Goal: Task Accomplishment & Management: Manage account settings

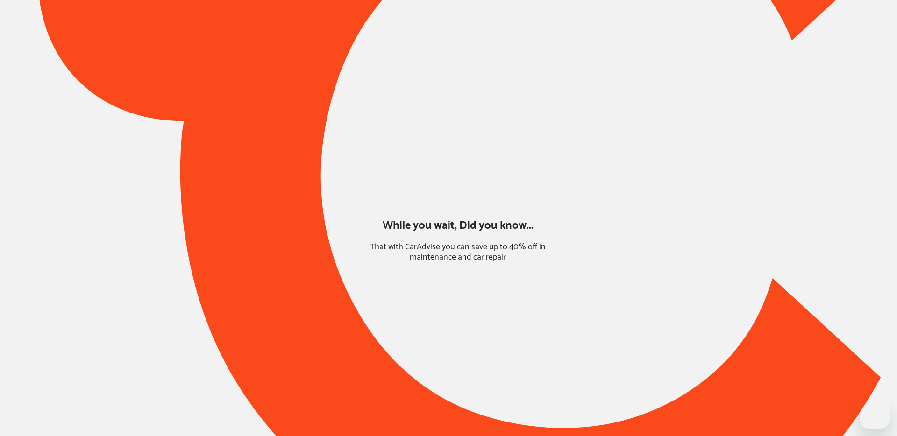
type input "*****"
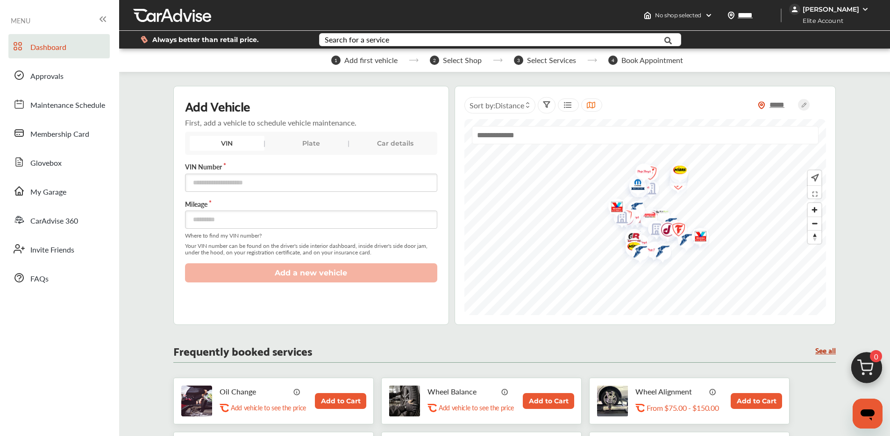
click at [836, 4] on div "[PERSON_NAME]" at bounding box center [830, 9] width 82 height 11
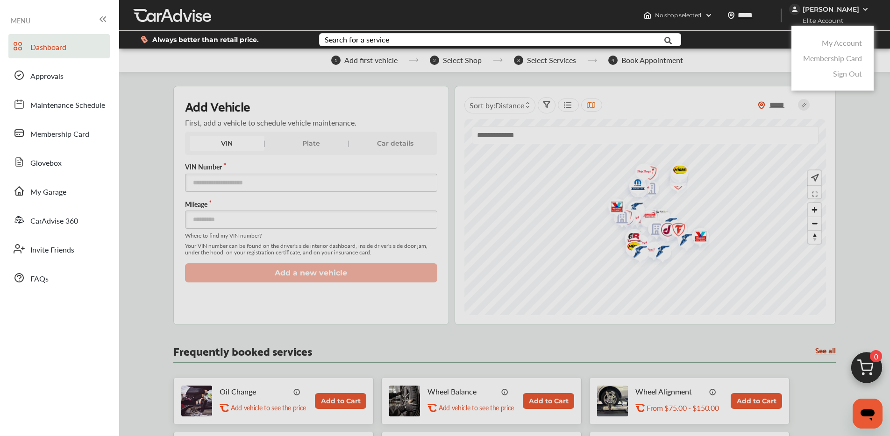
click at [834, 41] on link "My Account" at bounding box center [842, 42] width 40 height 11
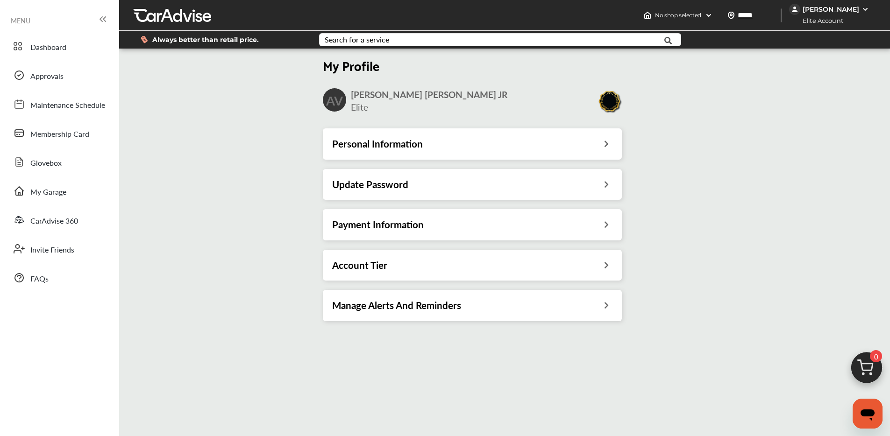
click at [419, 229] on h3 "Payment Information" at bounding box center [378, 225] width 92 height 12
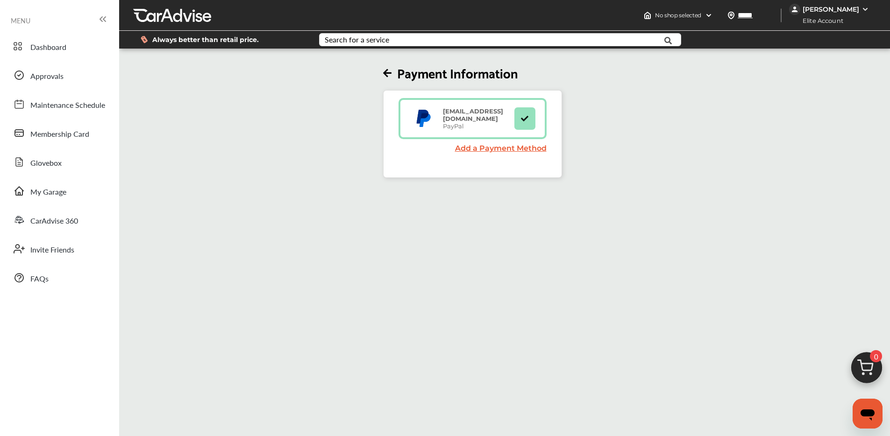
click at [859, 6] on div "[PERSON_NAME]" at bounding box center [830, 9] width 57 height 8
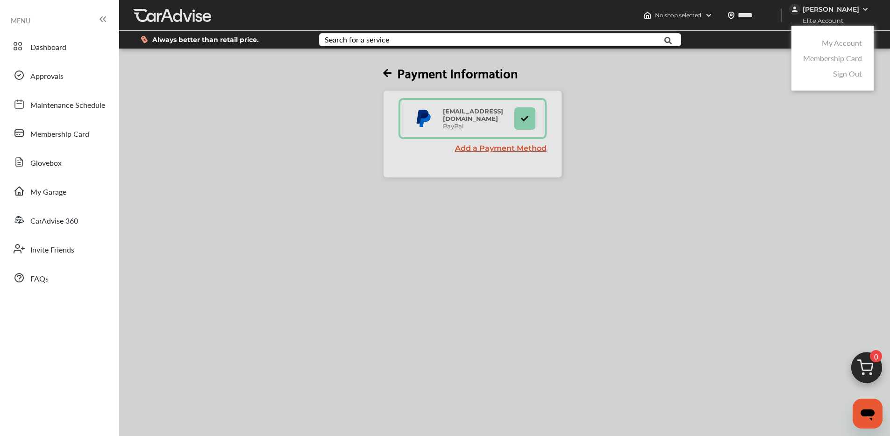
click at [842, 41] on link "My Account" at bounding box center [842, 42] width 40 height 11
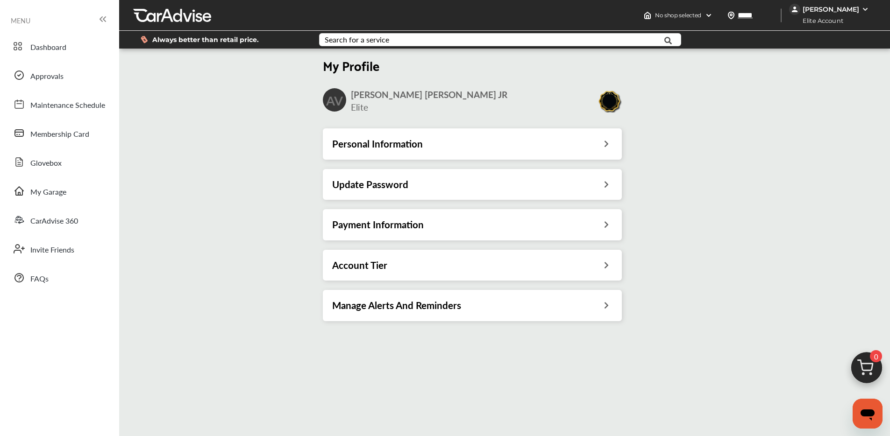
click at [400, 257] on div "Account Tier" at bounding box center [472, 265] width 299 height 31
click at [450, 267] on div "Account Tier" at bounding box center [472, 265] width 280 height 12
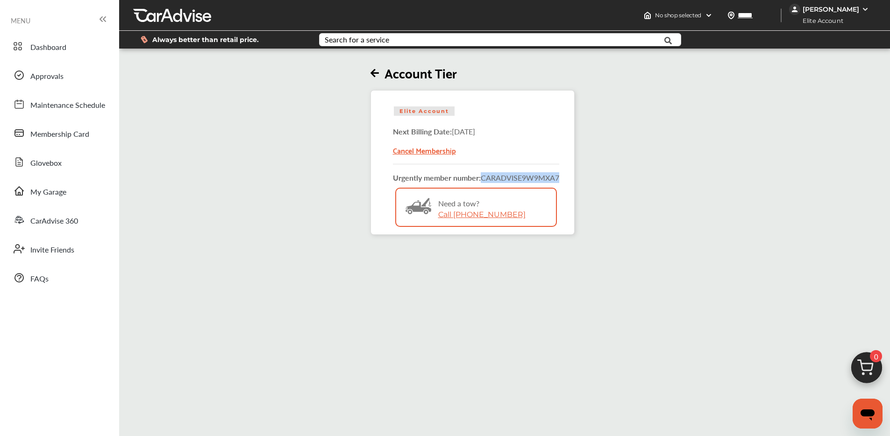
drag, startPoint x: 483, startPoint y: 177, endPoint x: 582, endPoint y: 175, distance: 99.0
click at [584, 176] on div "Account Tier Elite Account Next Billing Date: [DATE] Cancel Membership Urgently…" at bounding box center [472, 142] width 712 height 185
click at [409, 182] on strong "Urgently member number:" at bounding box center [437, 177] width 88 height 11
drag, startPoint x: 395, startPoint y: 177, endPoint x: 570, endPoint y: 177, distance: 175.2
click at [582, 177] on div "Account Tier Elite Account Next Billing Date: [DATE] Cancel Membership Urgently…" at bounding box center [472, 142] width 712 height 185
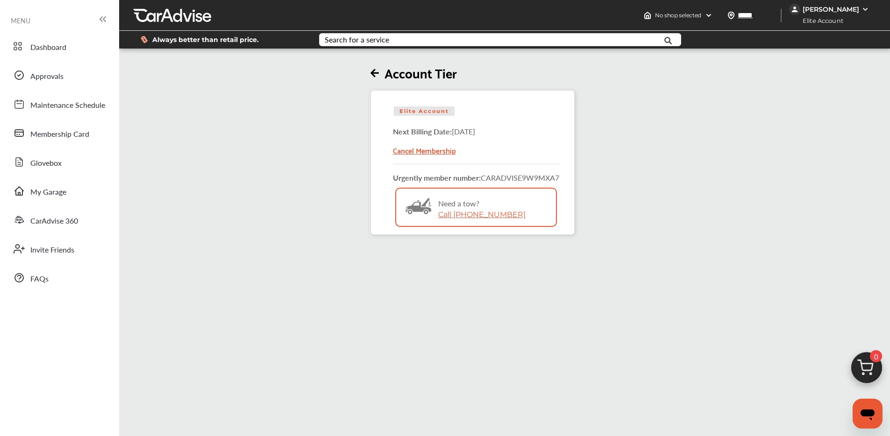
click at [568, 177] on div "Elite Account Next Billing Date: [DATE] Cancel Membership Urgently member numbe…" at bounding box center [472, 162] width 204 height 145
drag, startPoint x: 484, startPoint y: 178, endPoint x: 569, endPoint y: 174, distance: 84.6
click at [569, 174] on div "Elite Account Next Billing Date: [DATE] Cancel Membership Urgently member numbe…" at bounding box center [472, 162] width 204 height 145
click at [453, 177] on strong "Urgently member number:" at bounding box center [437, 177] width 88 height 11
drag, startPoint x: 484, startPoint y: 179, endPoint x: 567, endPoint y: 177, distance: 83.2
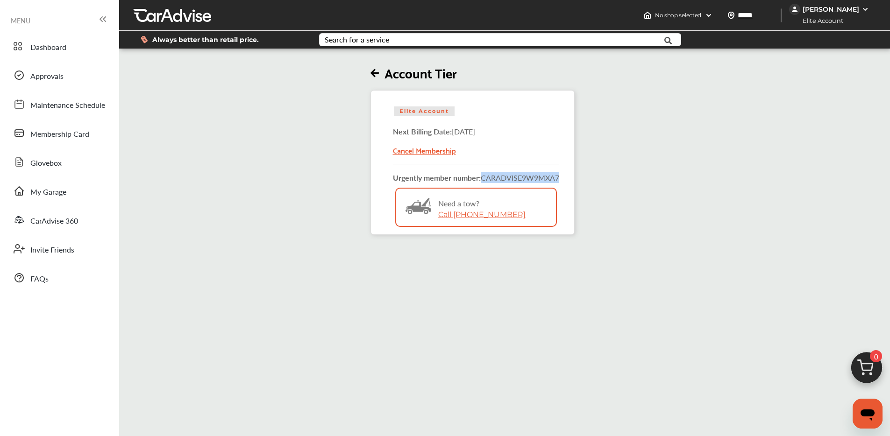
click at [571, 177] on div "Elite Account Next Billing Date: [DATE] Cancel Membership Urgently member numbe…" at bounding box center [472, 162] width 204 height 145
click at [813, 9] on div "[PERSON_NAME]" at bounding box center [830, 9] width 57 height 8
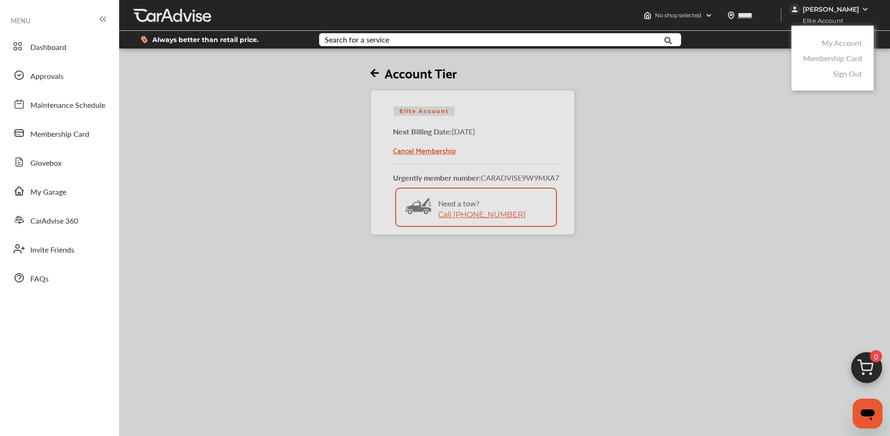
click at [827, 43] on link "My Account" at bounding box center [842, 42] width 40 height 11
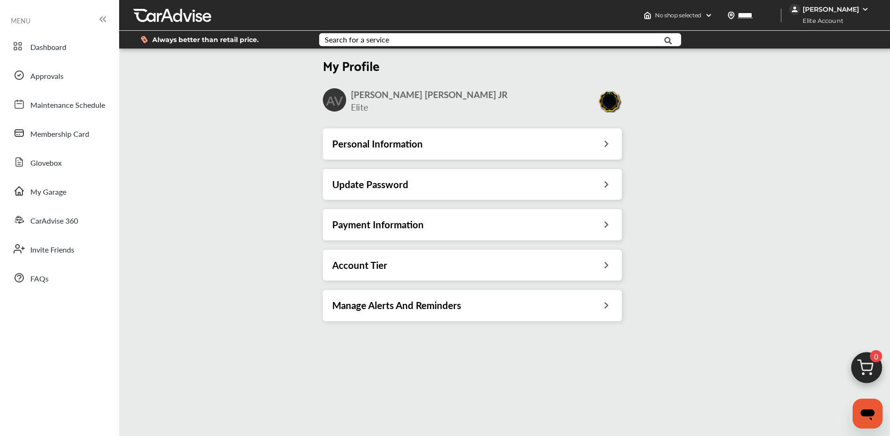
click at [434, 142] on div "Personal Information" at bounding box center [472, 144] width 280 height 12
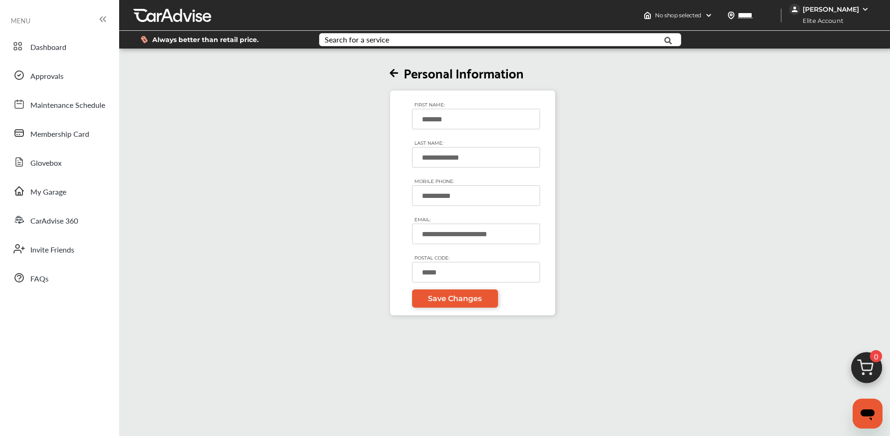
click at [423, 197] on input "**********" at bounding box center [476, 195] width 128 height 21
